Goal: Consume media (video, audio): Consume media (video, audio)

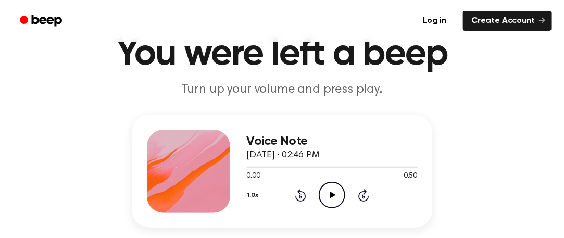
scroll to position [53, 0]
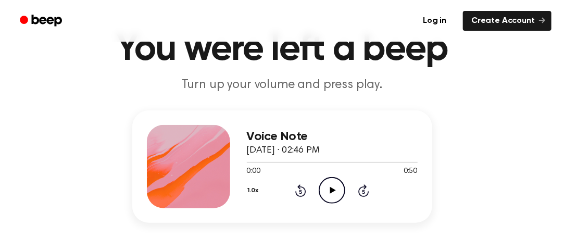
click at [330, 193] on icon "Play Audio" at bounding box center [332, 190] width 27 height 27
click at [451, 166] on div "Voice Note [DATE] · 02:46 PM 0:03 0:50 Your browser does not support the [objec…" at bounding box center [282, 191] width 539 height 162
click at [324, 198] on icon "Pause Audio" at bounding box center [332, 190] width 27 height 27
click at [248, 159] on div at bounding box center [332, 162] width 171 height 8
click at [332, 178] on circle at bounding box center [332, 191] width 26 height 26
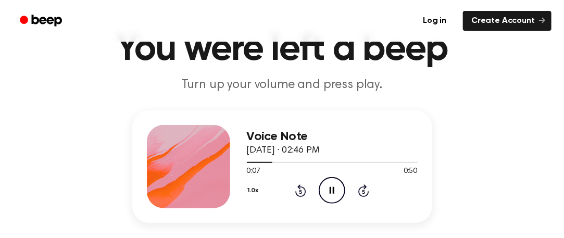
click at [324, 184] on icon "Pause Audio" at bounding box center [332, 190] width 27 height 27
click at [249, 163] on div at bounding box center [332, 162] width 171 height 8
click at [338, 198] on icon "Play Audio" at bounding box center [332, 190] width 27 height 27
click at [338, 198] on icon "Pause Audio" at bounding box center [332, 190] width 27 height 27
click at [338, 198] on icon "Play Audio" at bounding box center [332, 190] width 27 height 27
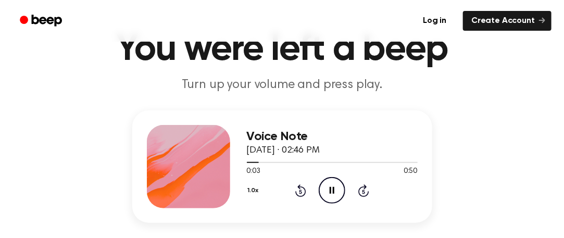
click at [338, 198] on icon "Pause Audio" at bounding box center [332, 190] width 27 height 27
click at [338, 198] on icon "Play Audio" at bounding box center [332, 190] width 27 height 27
click at [338, 198] on icon "Pause Audio" at bounding box center [332, 190] width 27 height 27
click at [338, 198] on icon "Play Audio" at bounding box center [332, 190] width 27 height 27
click at [338, 198] on icon "Pause Audio" at bounding box center [332, 190] width 27 height 27
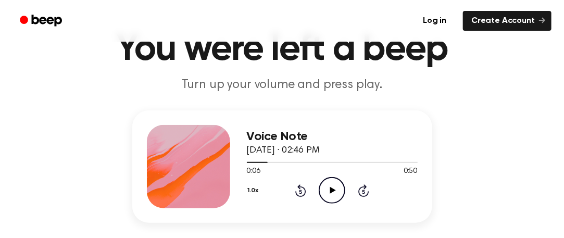
click at [338, 198] on icon "Play Audio" at bounding box center [332, 190] width 27 height 27
click at [338, 199] on icon "Pause Audio" at bounding box center [332, 190] width 27 height 27
click at [342, 189] on icon "Play Audio" at bounding box center [332, 190] width 27 height 27
click at [249, 161] on div at bounding box center [332, 162] width 171 height 8
click at [340, 185] on icon "Pause Audio" at bounding box center [332, 190] width 27 height 27
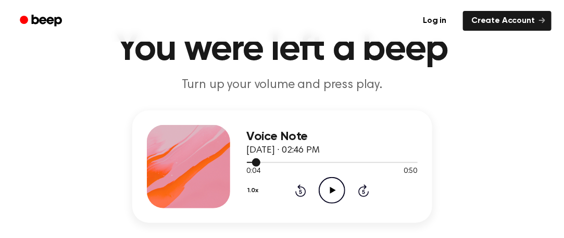
click at [249, 163] on div at bounding box center [332, 162] width 171 height 8
click at [342, 179] on icon "Play Audio" at bounding box center [332, 190] width 27 height 27
click at [335, 181] on icon "Pause Audio" at bounding box center [332, 190] width 27 height 27
click at [335, 181] on icon "Play Audio" at bounding box center [332, 190] width 27 height 27
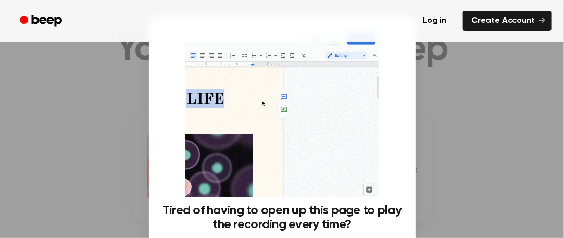
click at [340, 135] on img at bounding box center [282, 113] width 193 height 168
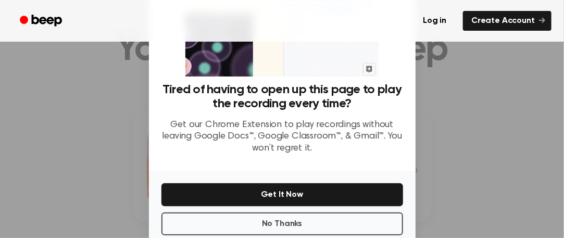
scroll to position [138, 0]
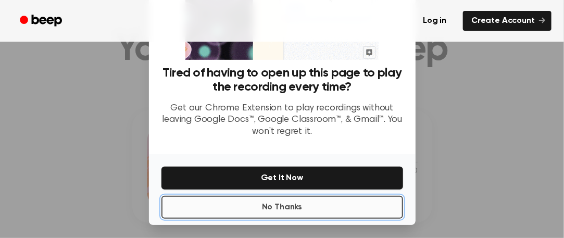
click at [351, 206] on button "No Thanks" at bounding box center [283, 207] width 242 height 23
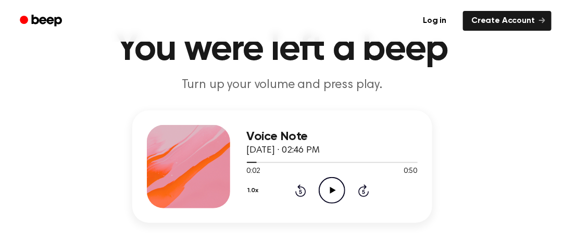
click at [334, 196] on icon "Play Audio" at bounding box center [332, 190] width 27 height 27
click at [334, 196] on icon "Pause Audio" at bounding box center [332, 190] width 27 height 27
click at [335, 196] on icon "Play Audio" at bounding box center [332, 190] width 27 height 27
click at [335, 196] on icon "Pause Audio" at bounding box center [332, 190] width 27 height 27
click at [254, 162] on div at bounding box center [255, 162] width 17 height 1
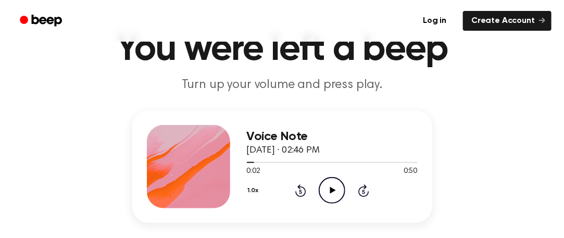
click at [325, 187] on icon "Play Audio" at bounding box center [332, 190] width 27 height 27
click at [325, 187] on icon "Pause Audio" at bounding box center [332, 190] width 27 height 27
click at [325, 187] on icon "Play Audio" at bounding box center [332, 190] width 27 height 27
click at [326, 187] on icon "Pause Audio" at bounding box center [332, 190] width 27 height 27
click at [325, 188] on icon "Play Audio" at bounding box center [332, 190] width 27 height 27
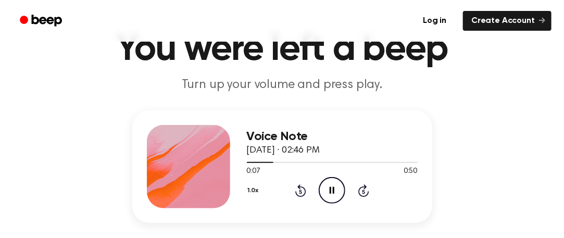
click at [325, 188] on icon "Pause Audio" at bounding box center [332, 190] width 27 height 27
click at [263, 158] on div at bounding box center [332, 162] width 171 height 8
click at [326, 192] on icon "Play Audio" at bounding box center [332, 190] width 27 height 27
click at [324, 201] on circle at bounding box center [332, 191] width 26 height 26
click at [281, 159] on div at bounding box center [332, 162] width 171 height 8
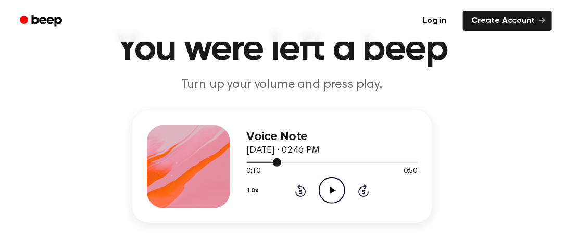
click at [272, 159] on div at bounding box center [332, 162] width 171 height 8
click at [325, 190] on icon "Play Audio" at bounding box center [332, 190] width 27 height 27
click at [269, 165] on div at bounding box center [332, 162] width 171 height 8
click at [322, 183] on circle at bounding box center [332, 191] width 26 height 26
click at [322, 182] on circle at bounding box center [332, 191] width 26 height 26
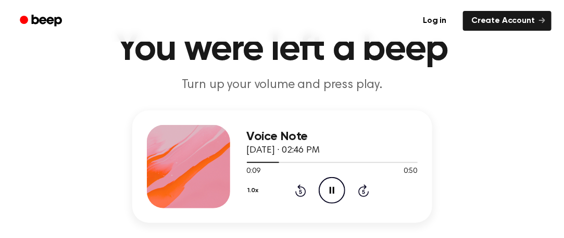
click at [322, 182] on circle at bounding box center [332, 191] width 26 height 26
click at [322, 183] on circle at bounding box center [332, 191] width 26 height 26
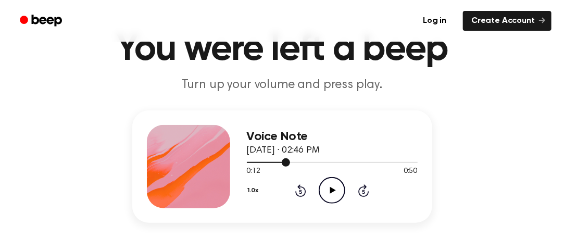
click at [263, 165] on div at bounding box center [332, 162] width 171 height 8
click at [337, 192] on icon "Play Audio" at bounding box center [332, 190] width 27 height 27
click at [337, 192] on icon "Pause Audio" at bounding box center [332, 190] width 27 height 27
click at [337, 192] on icon "Play Audio" at bounding box center [332, 190] width 27 height 27
click at [337, 192] on icon "Pause Audio" at bounding box center [332, 190] width 27 height 27
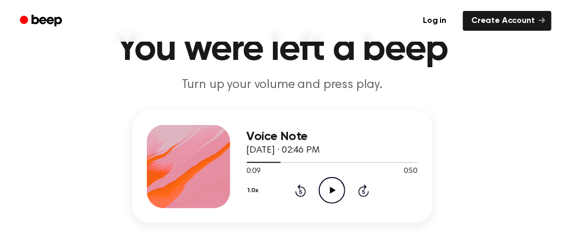
click at [337, 192] on icon "Play Audio" at bounding box center [332, 190] width 27 height 27
click at [336, 192] on icon "Pause Audio" at bounding box center [332, 190] width 27 height 27
click at [337, 192] on icon "Play Audio" at bounding box center [332, 190] width 27 height 27
click at [337, 192] on icon "Pause Audio" at bounding box center [332, 190] width 27 height 27
click at [337, 192] on icon "Play Audio" at bounding box center [332, 190] width 27 height 27
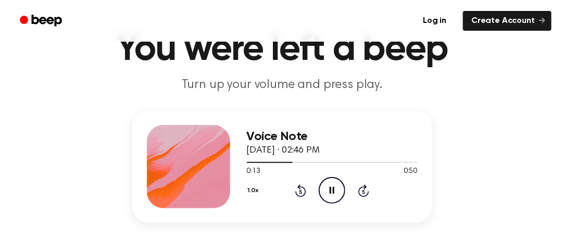
click at [337, 192] on icon "Pause Audio" at bounding box center [332, 190] width 27 height 27
click at [337, 192] on icon "Play Audio" at bounding box center [332, 190] width 27 height 27
click at [337, 192] on icon "Pause Audio" at bounding box center [332, 190] width 27 height 27
click at [337, 192] on icon "Play Audio" at bounding box center [332, 190] width 27 height 27
click at [337, 192] on icon "Pause Audio" at bounding box center [332, 190] width 27 height 27
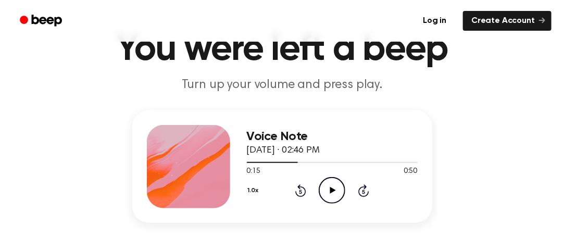
click at [337, 192] on icon "Play Audio" at bounding box center [332, 190] width 27 height 27
click at [337, 192] on icon "Pause Audio" at bounding box center [332, 190] width 27 height 27
click at [337, 192] on icon "Play Audio" at bounding box center [332, 190] width 27 height 27
click at [337, 192] on icon "Pause Audio" at bounding box center [332, 190] width 27 height 27
click at [283, 157] on div "Voice Note [DATE] · 02:46 PM" at bounding box center [332, 144] width 171 height 28
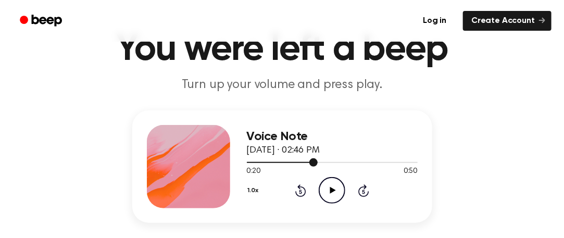
click at [284, 158] on div at bounding box center [332, 162] width 171 height 8
click at [328, 190] on icon "Play Audio" at bounding box center [332, 190] width 27 height 27
click at [328, 190] on icon "Pause Audio" at bounding box center [332, 190] width 27 height 27
click at [328, 189] on icon "Play Audio" at bounding box center [332, 190] width 27 height 27
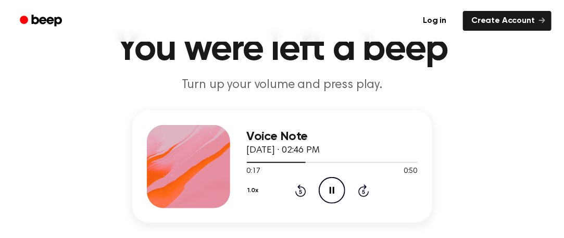
click at [328, 189] on icon "Pause Audio" at bounding box center [332, 190] width 27 height 27
click at [328, 189] on icon "Play Audio" at bounding box center [332, 190] width 27 height 27
click at [328, 189] on icon "Pause Audio" at bounding box center [332, 190] width 27 height 27
click at [328, 189] on icon "Play Audio" at bounding box center [332, 190] width 27 height 27
click at [328, 189] on icon "Pause Audio" at bounding box center [332, 190] width 27 height 27
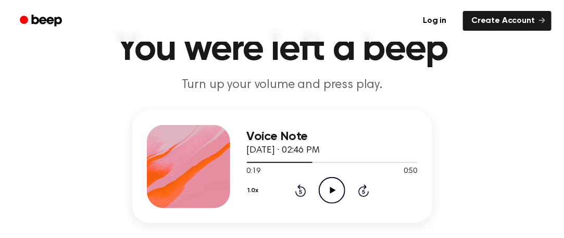
click at [328, 189] on icon "Play Audio" at bounding box center [332, 190] width 27 height 27
click at [328, 189] on icon "Pause Audio" at bounding box center [332, 190] width 27 height 27
